Goal: Information Seeking & Learning: Learn about a topic

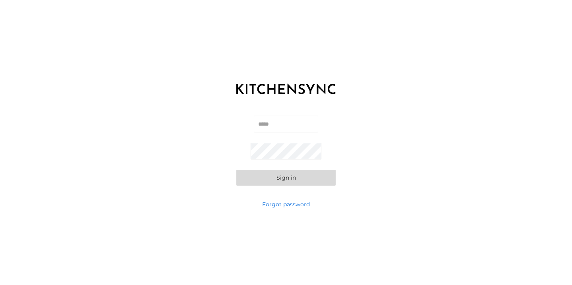
click at [263, 122] on input "Email" at bounding box center [286, 124] width 64 height 17
type input "*"
type input "**********"
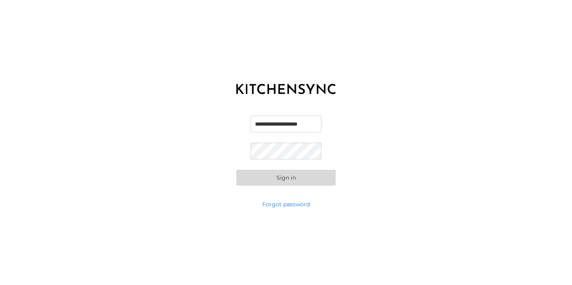
click at [274, 180] on button "Sign in" at bounding box center [285, 178] width 99 height 16
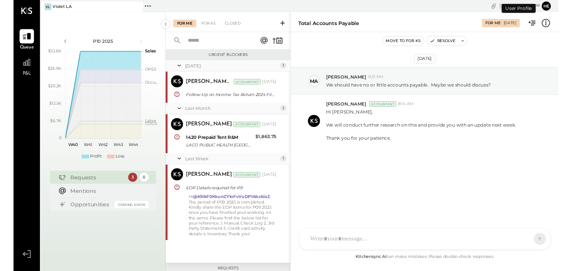
scroll to position [147, 0]
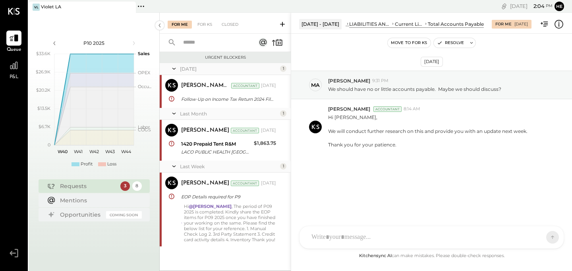
scroll to position [154, 0]
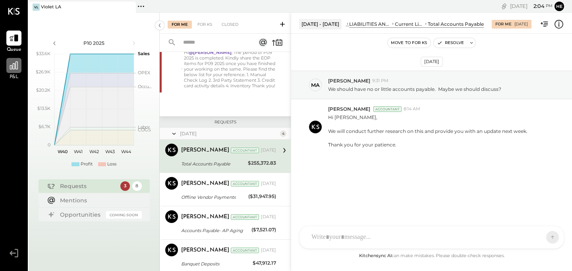
click at [16, 72] on div at bounding box center [13, 65] width 15 height 15
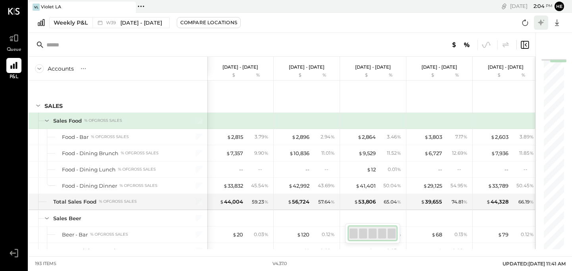
click at [540, 22] on icon at bounding box center [541, 22] width 6 height 6
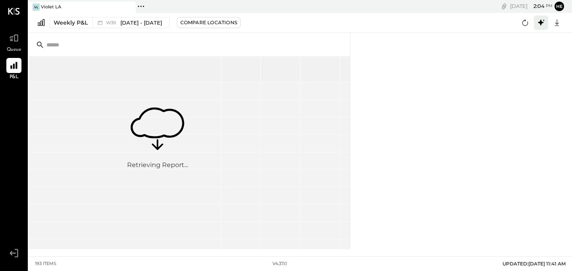
click at [540, 23] on icon at bounding box center [541, 22] width 6 height 6
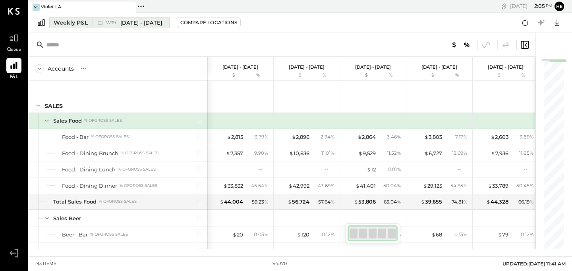
click at [139, 27] on div "W39 [DATE] - [DATE]" at bounding box center [129, 22] width 73 height 10
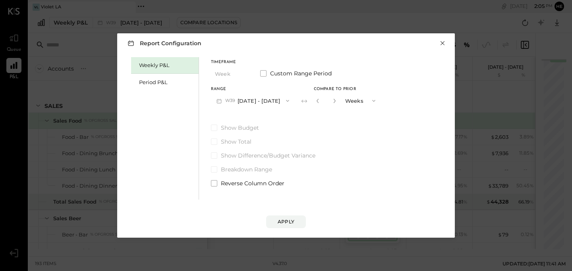
click at [443, 45] on button "×" at bounding box center [442, 43] width 7 height 8
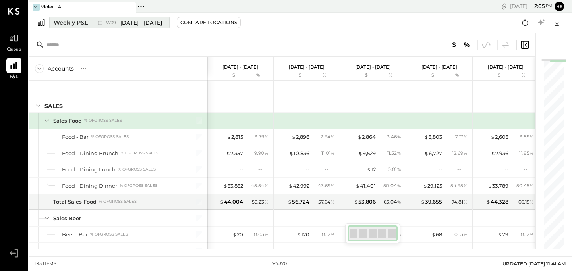
click at [58, 21] on div "Weekly P&L" at bounding box center [71, 23] width 34 height 8
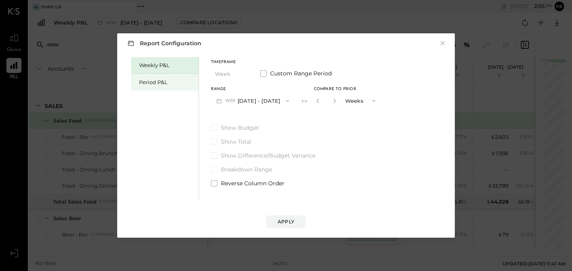
click at [180, 80] on div "Period P&L" at bounding box center [167, 83] width 56 height 8
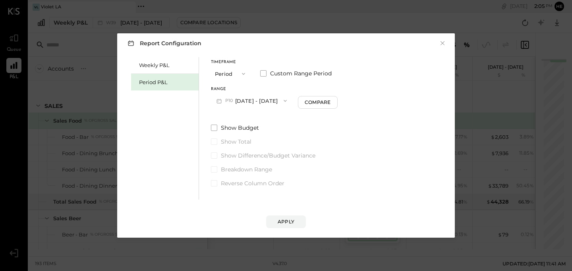
click at [225, 72] on button "Period" at bounding box center [231, 73] width 40 height 15
click at [275, 47] on div "Report Configuration ×" at bounding box center [286, 43] width 322 height 12
click at [284, 104] on button "P10 [DATE] - [DATE]" at bounding box center [251, 100] width 81 height 15
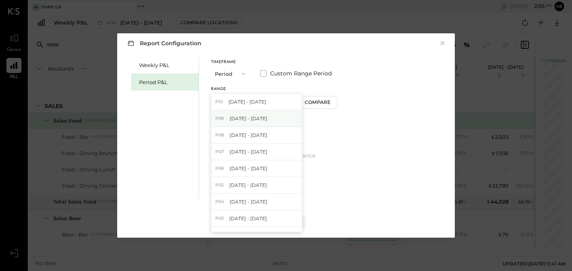
click at [251, 118] on span "[DATE] - [DATE]" at bounding box center [249, 118] width 38 height 7
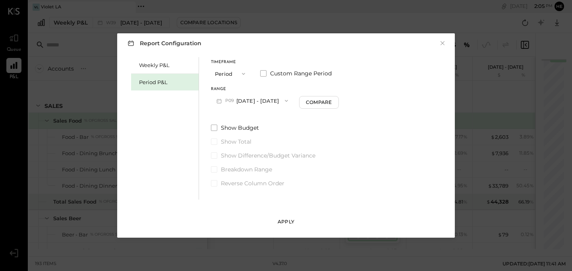
click at [284, 219] on div "Apply" at bounding box center [286, 222] width 17 height 7
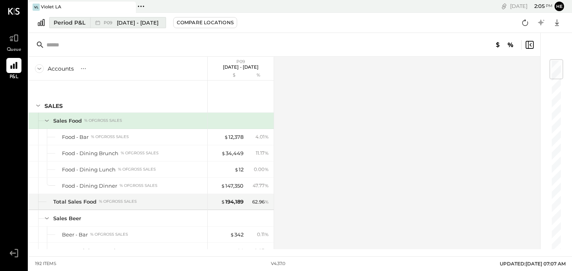
click at [133, 21] on span "[DATE] - [DATE]" at bounding box center [138, 23] width 42 height 8
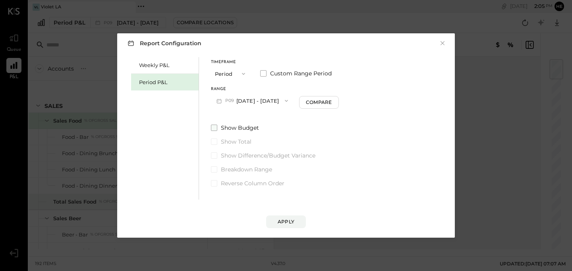
click at [217, 126] on span at bounding box center [214, 128] width 6 height 6
click at [215, 156] on span at bounding box center [214, 156] width 6 height 6
click at [288, 222] on div "Apply" at bounding box center [286, 222] width 17 height 7
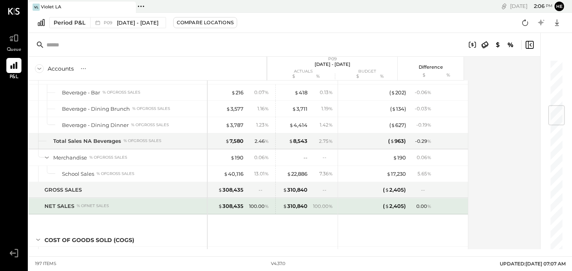
scroll to position [388, 0]
click at [290, 206] on div "$ 310,840" at bounding box center [295, 205] width 25 height 8
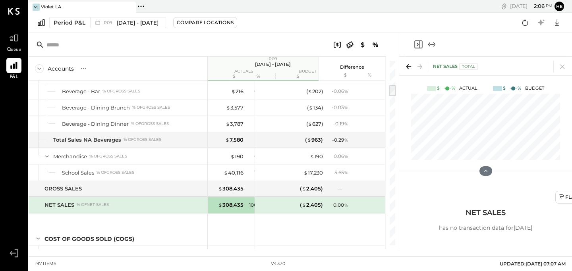
click at [420, 43] on icon "Close panel" at bounding box center [419, 45] width 10 height 10
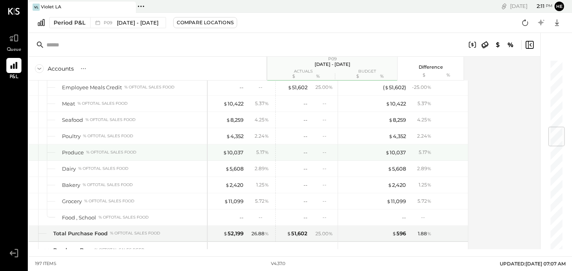
scroll to position [550, 0]
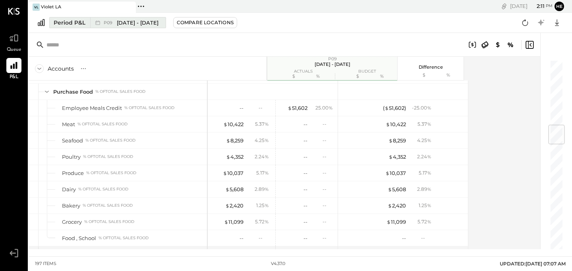
click at [114, 21] on span "P09" at bounding box center [109, 23] width 11 height 4
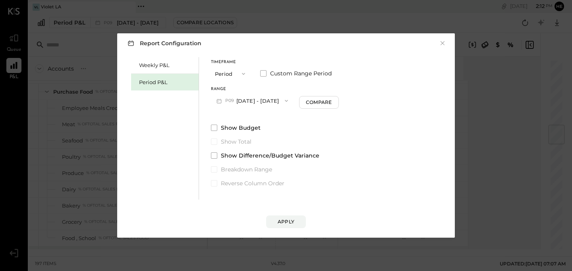
click at [229, 74] on button "Period" at bounding box center [231, 73] width 40 height 15
click at [417, 104] on div "Weekly P&L Period P&L Timeframe Period Period Quarter YTD Year Custom Range Per…" at bounding box center [286, 127] width 322 height 145
click at [242, 99] on button "P09 [DATE] - [DATE]" at bounding box center [252, 100] width 83 height 15
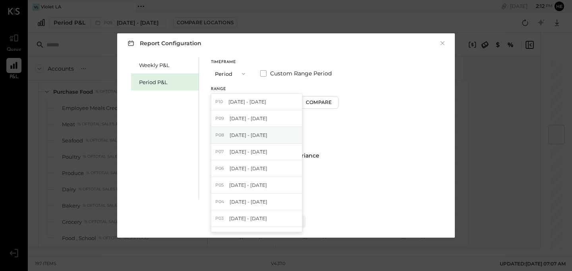
click at [240, 137] on span "[DATE] - [DATE]" at bounding box center [249, 135] width 38 height 7
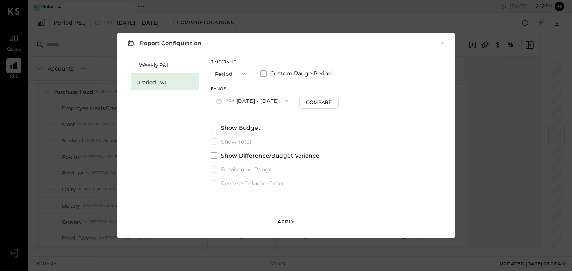
click at [285, 227] on button "Apply" at bounding box center [286, 222] width 40 height 13
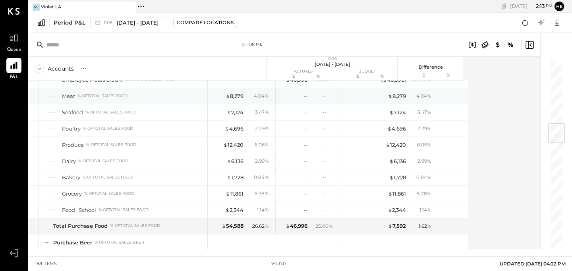
scroll to position [537, 0]
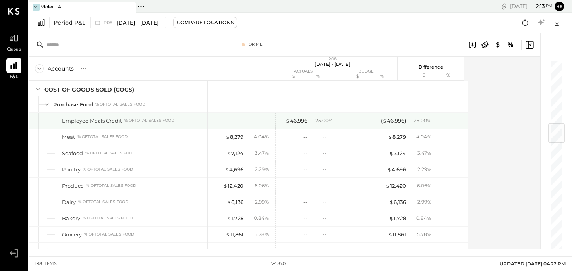
click at [247, 121] on div "--" at bounding box center [259, 120] width 26 height 7
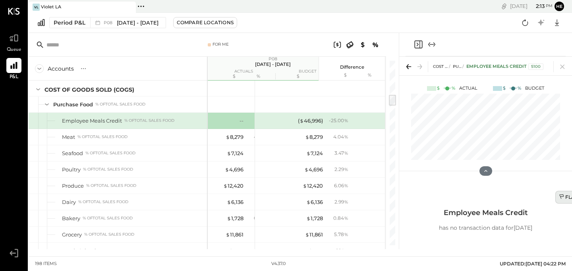
click at [565, 198] on div "Flag Cell" at bounding box center [576, 197] width 34 height 7
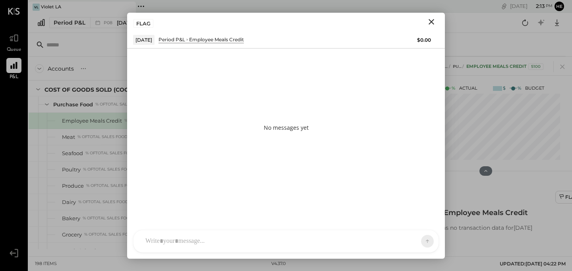
click at [200, 242] on div at bounding box center [278, 241] width 275 height 17
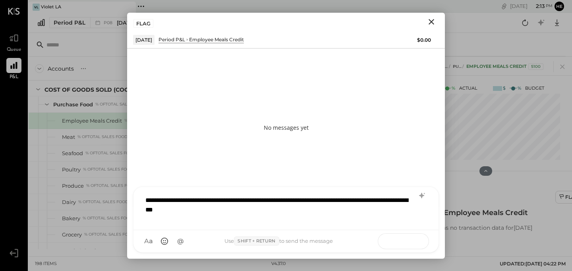
click at [415, 241] on icon at bounding box center [412, 241] width 8 height 8
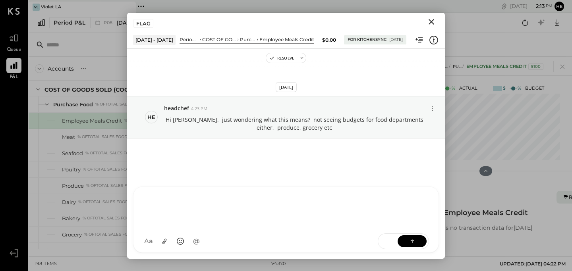
click at [431, 23] on icon "Close" at bounding box center [432, 22] width 10 height 10
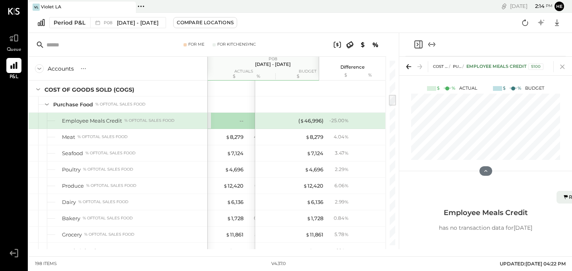
click at [565, 68] on icon at bounding box center [562, 66] width 11 height 11
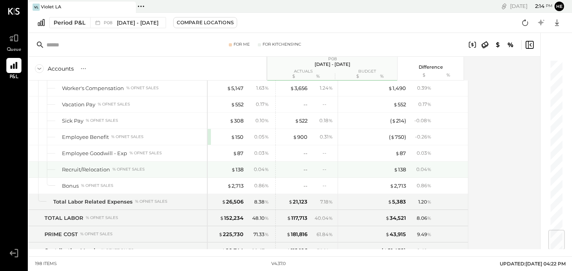
scroll to position [1436, 0]
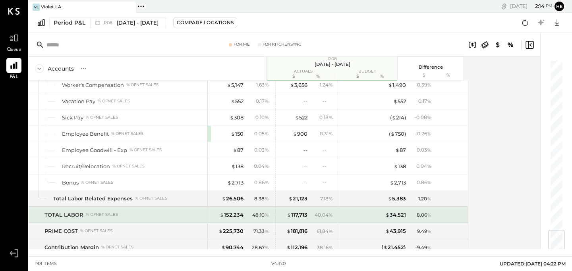
click at [97, 215] on div "% of NET SALES" at bounding box center [102, 215] width 32 height 6
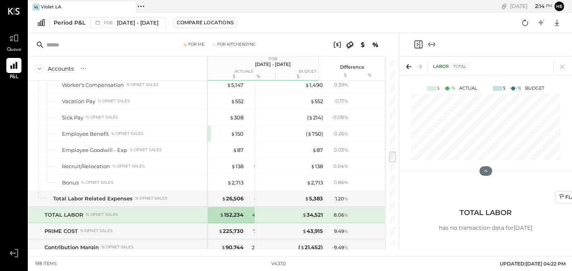
click at [97, 215] on div "% of NET SALES" at bounding box center [102, 215] width 32 height 6
click at [177, 217] on div "TOTAL LABOR % of NET SALES" at bounding box center [124, 215] width 159 height 8
click at [561, 67] on icon at bounding box center [562, 67] width 4 height 4
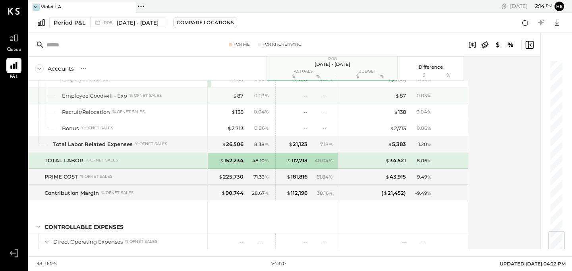
scroll to position [1440, 0]
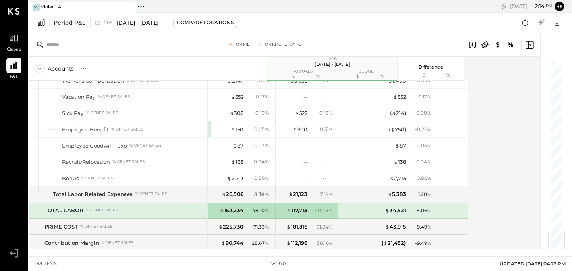
click at [38, 70] on icon at bounding box center [39, 68] width 9 height 9
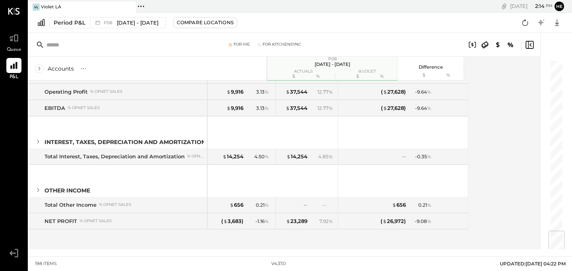
scroll to position [39, 0]
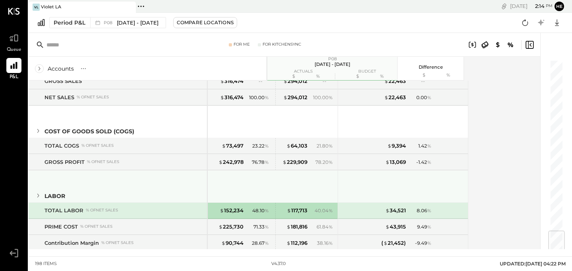
click at [38, 196] on icon at bounding box center [38, 196] width 2 height 4
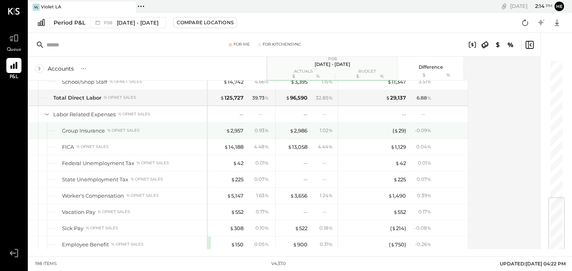
scroll to position [377, 0]
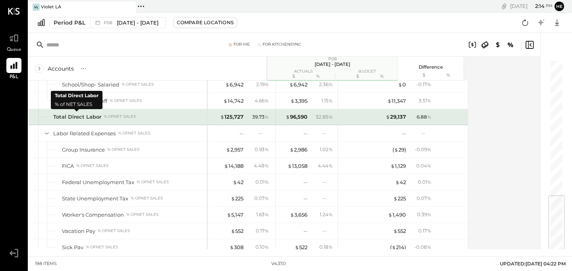
click at [79, 116] on div "Total Direct Labor" at bounding box center [77, 117] width 48 height 8
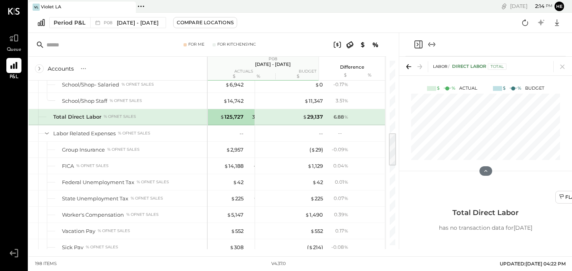
click at [69, 117] on div "Total Direct Labor" at bounding box center [77, 117] width 48 height 8
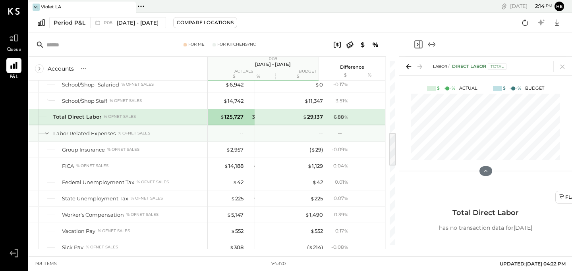
click at [75, 131] on div "Labor Related Expenses" at bounding box center [84, 134] width 62 height 8
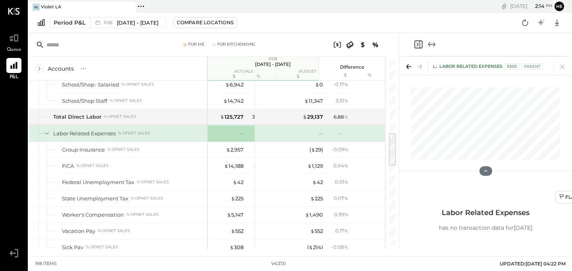
click at [48, 132] on icon at bounding box center [47, 133] width 9 height 9
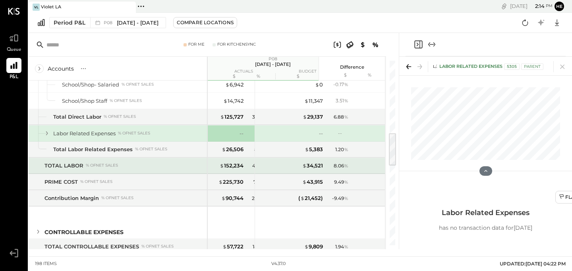
click at [78, 173] on div "TOTAL LABOR % of NET SALES" at bounding box center [118, 166] width 178 height 16
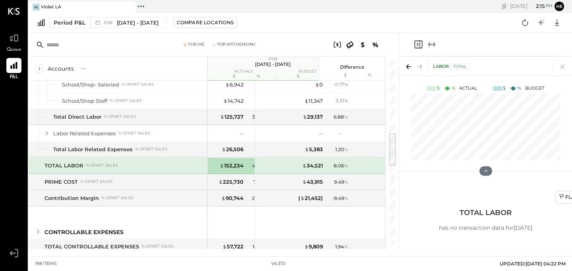
click at [417, 44] on icon "Close panel" at bounding box center [419, 45] width 10 height 10
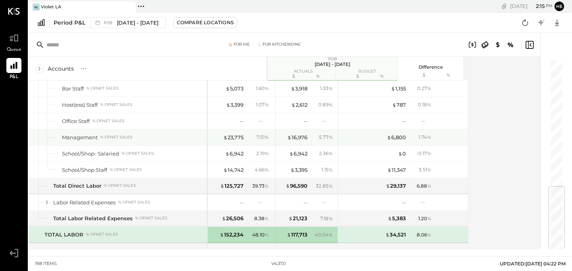
scroll to position [282, 0]
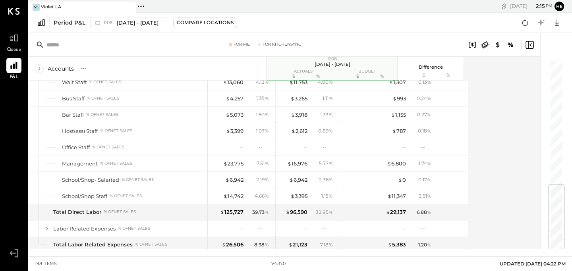
click at [41, 68] on icon at bounding box center [39, 68] width 9 height 9
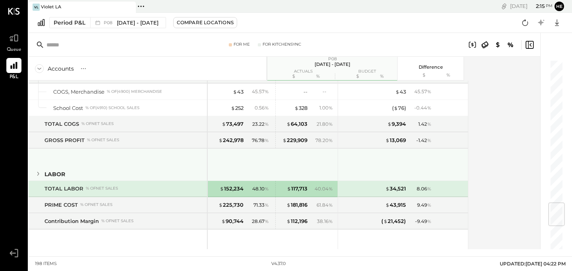
scroll to position [1010, 0]
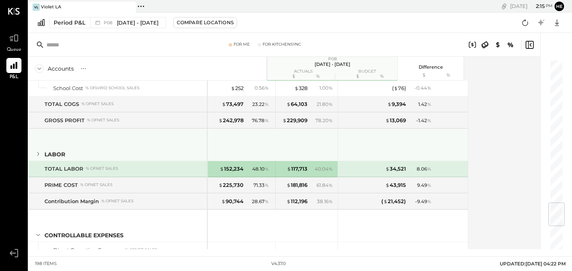
click at [40, 154] on icon at bounding box center [38, 154] width 9 height 9
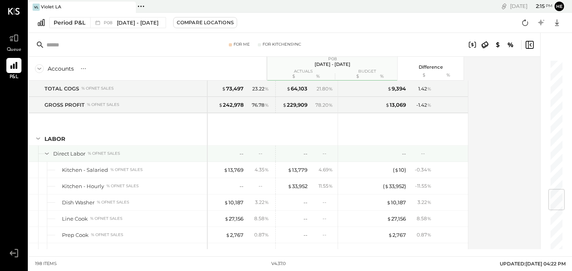
scroll to position [1025, 0]
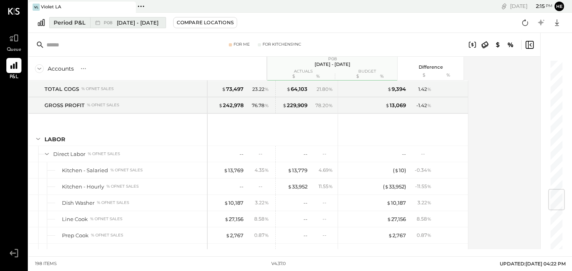
click at [132, 25] on span "[DATE] - [DATE]" at bounding box center [138, 23] width 42 height 8
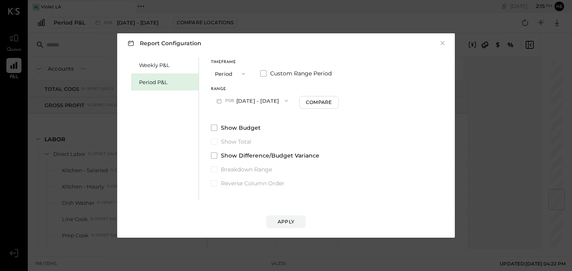
click at [246, 102] on button "P08 [DATE] - [DATE]" at bounding box center [252, 100] width 83 height 15
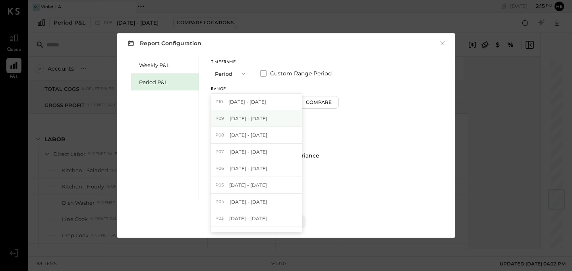
click at [244, 120] on span "[DATE] - [DATE]" at bounding box center [249, 118] width 38 height 7
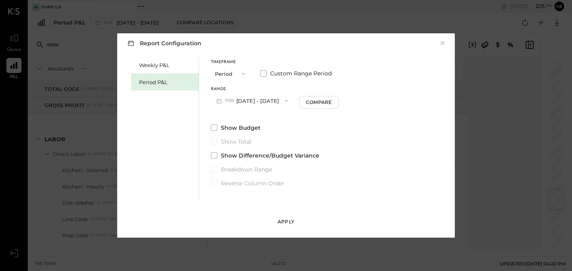
click at [283, 221] on div "Apply" at bounding box center [286, 222] width 17 height 7
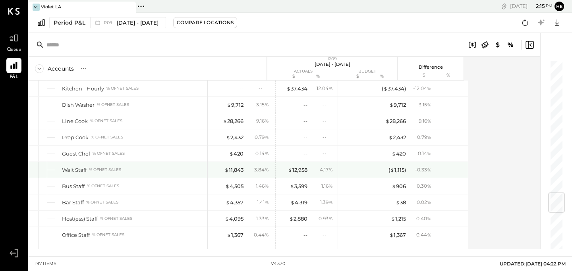
scroll to position [1123, 0]
